Goal: Navigation & Orientation: Find specific page/section

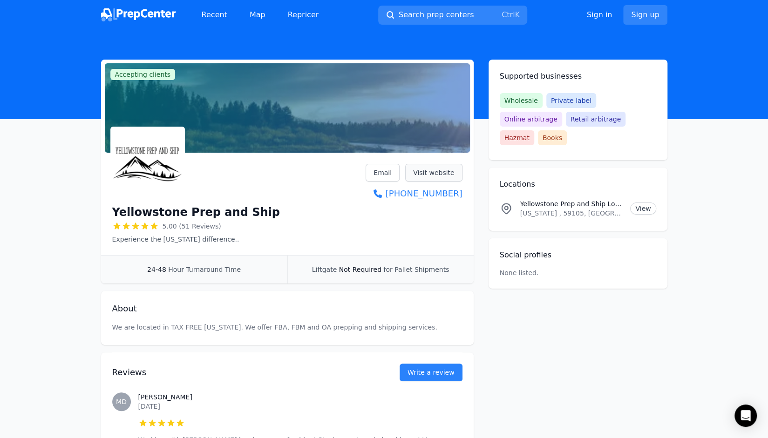
click at [440, 165] on link "Visit website" at bounding box center [433, 173] width 57 height 18
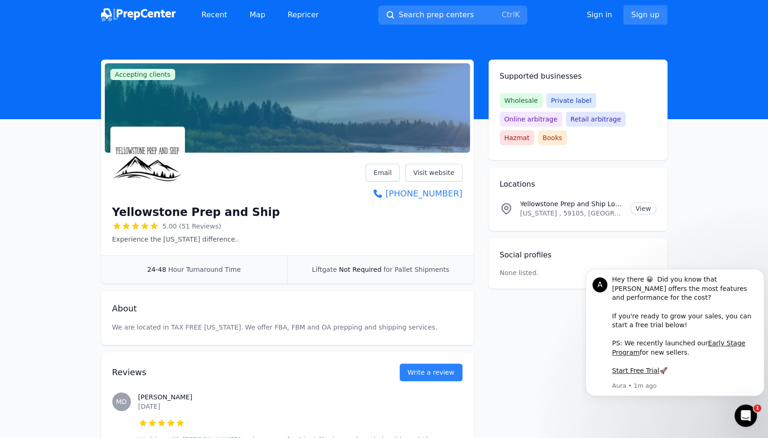
click at [150, 15] on img at bounding box center [138, 14] width 74 height 13
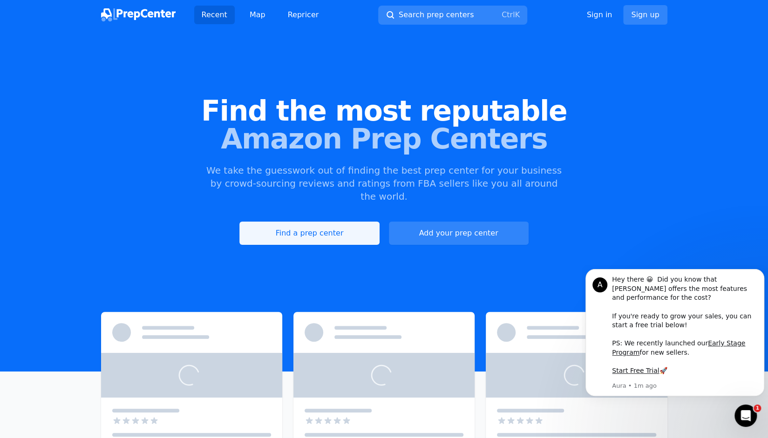
click at [319, 222] on link "Find a prep center" at bounding box center [309, 233] width 140 height 23
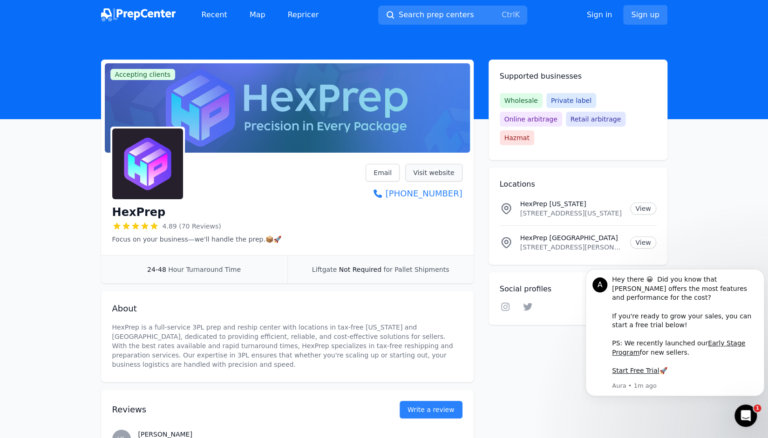
click at [422, 173] on link "Visit website" at bounding box center [433, 173] width 57 height 18
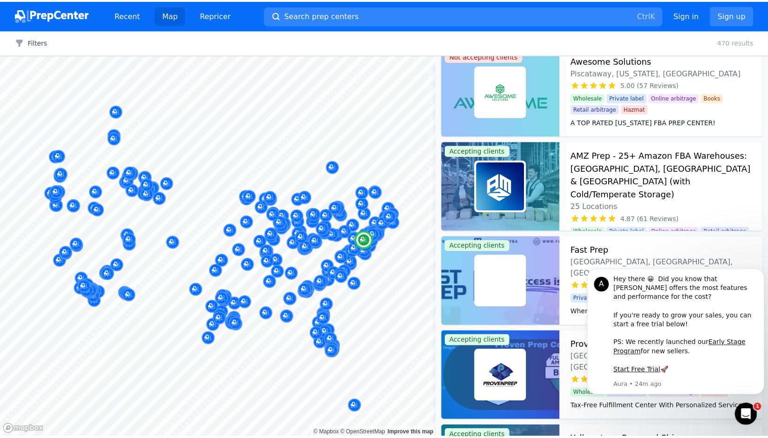
scroll to position [204, 0]
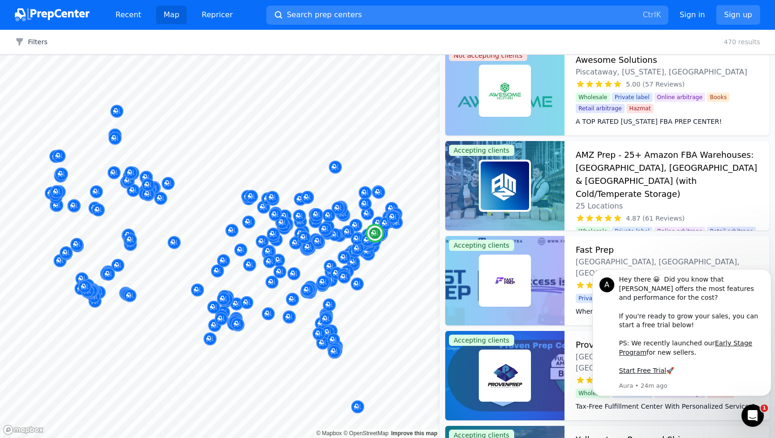
click at [539, 255] on div at bounding box center [504, 280] width 119 height 89
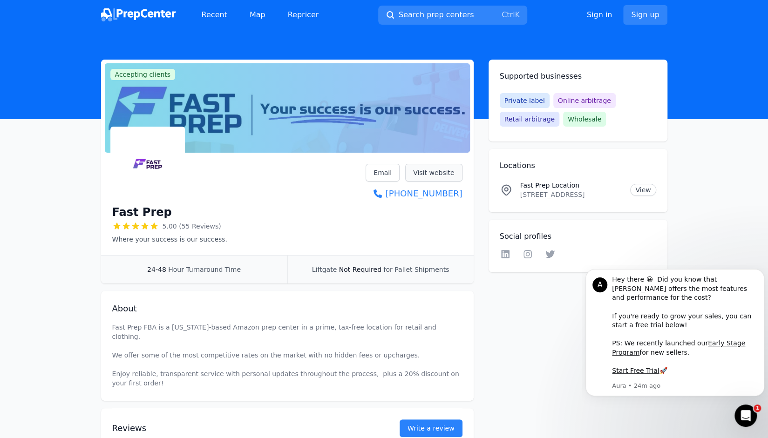
click at [430, 165] on link "Visit website" at bounding box center [433, 173] width 57 height 18
